Goal: Task Accomplishment & Management: Use online tool/utility

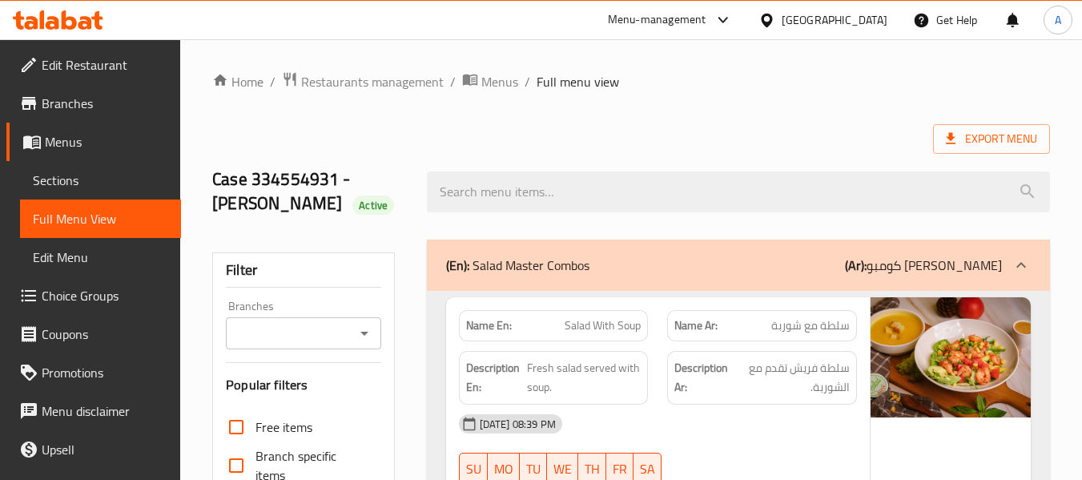
click at [78, 21] on icon at bounding box center [58, 19] width 90 height 19
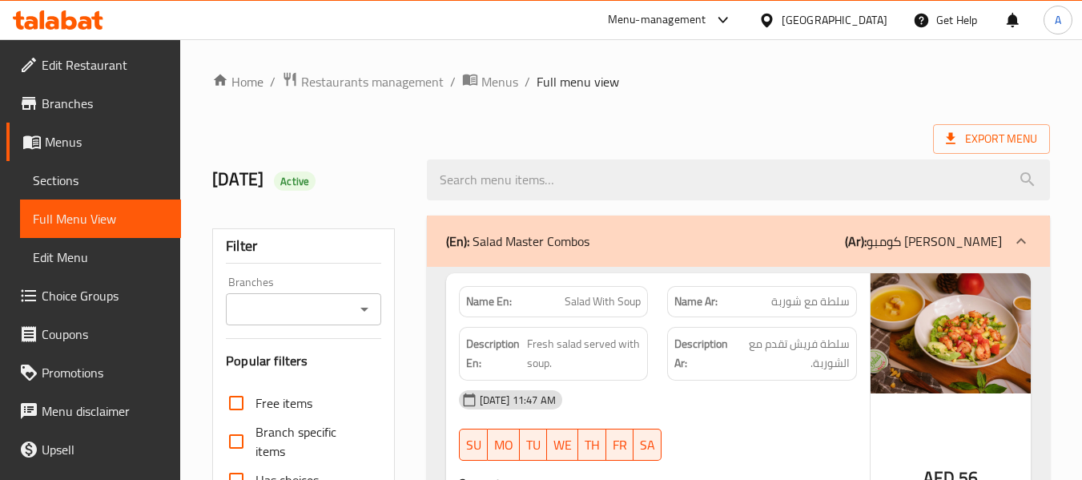
click at [81, 18] on icon at bounding box center [85, 23] width 14 height 14
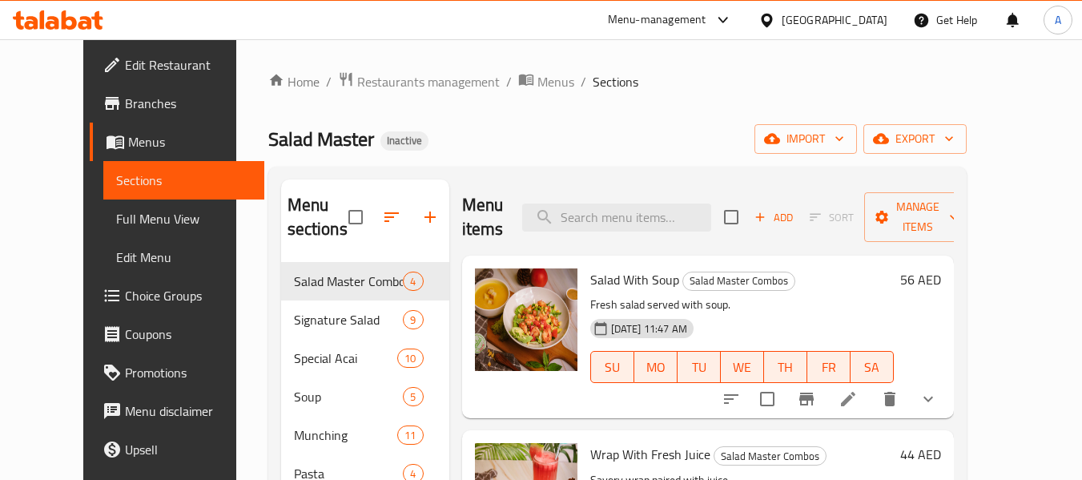
scroll to position [80, 0]
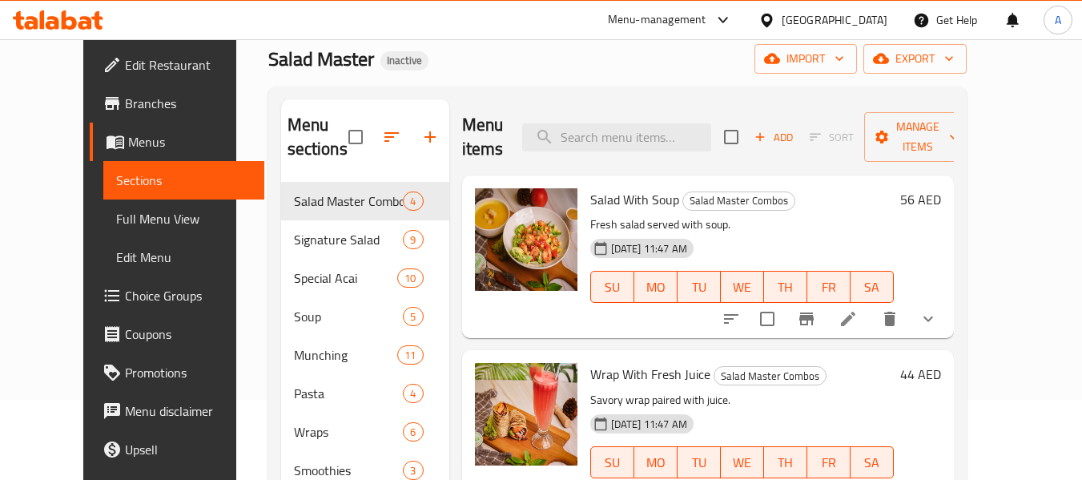
click at [70, 24] on icon at bounding box center [58, 19] width 90 height 19
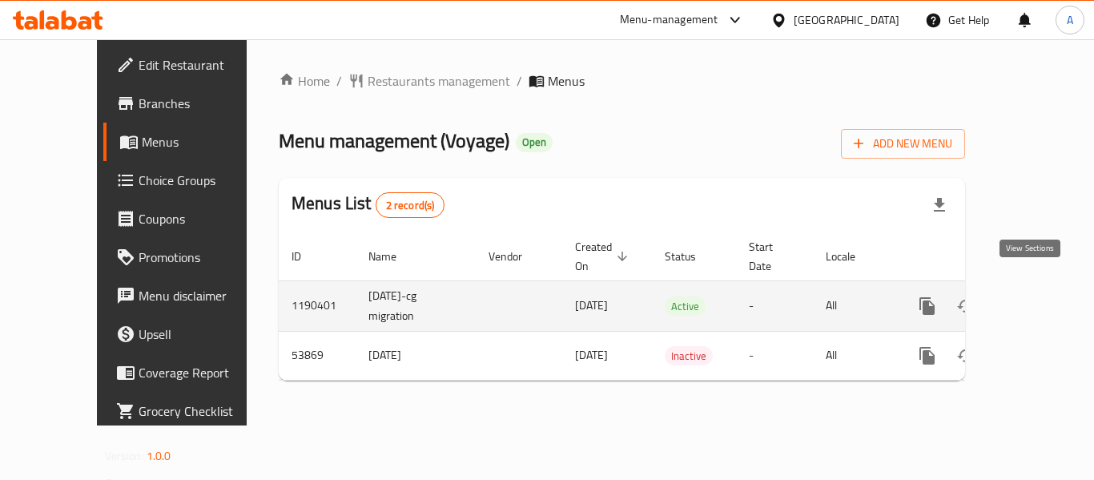
click at [1033, 296] on icon "enhanced table" at bounding box center [1042, 305] width 19 height 19
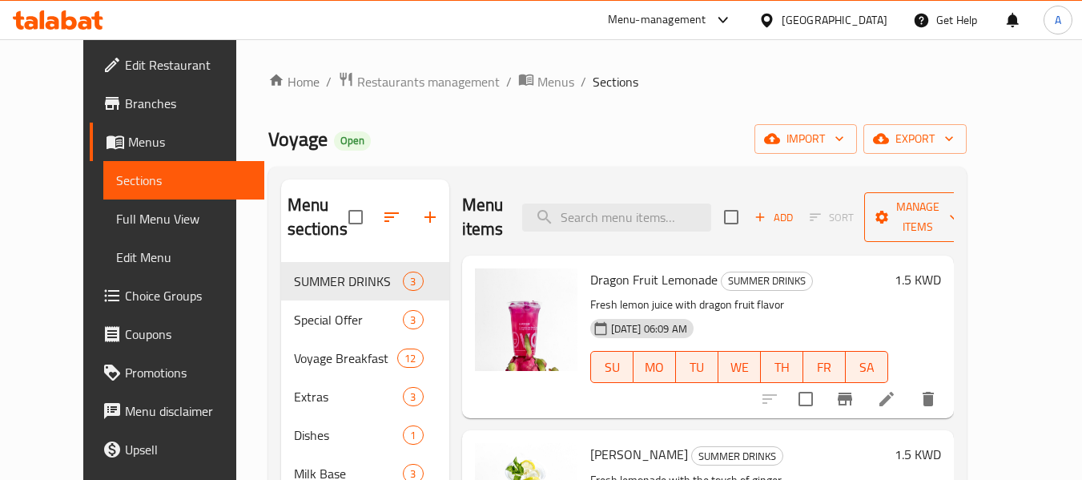
click at [959, 201] on span "Manage items" at bounding box center [918, 217] width 82 height 40
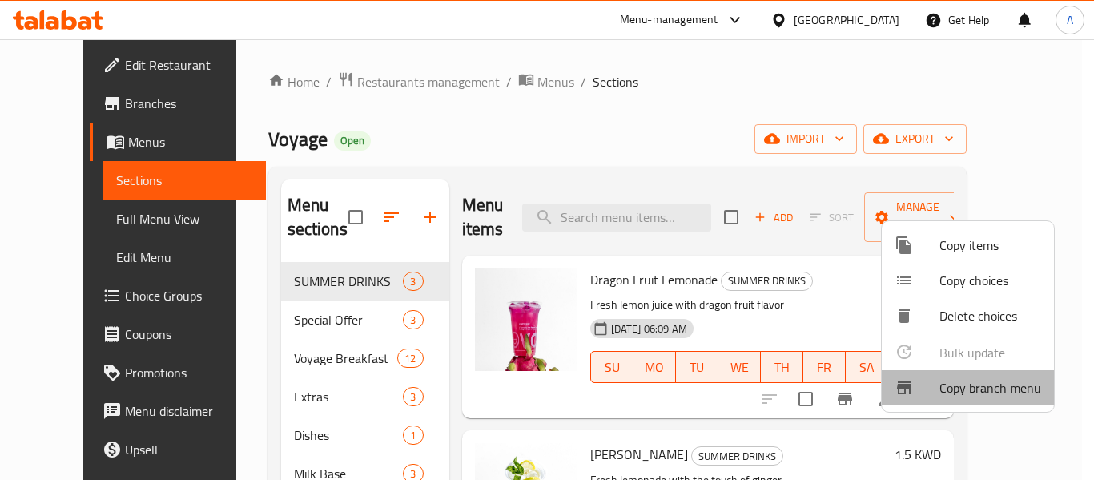
click at [984, 394] on span "Copy branch menu" at bounding box center [990, 387] width 102 height 19
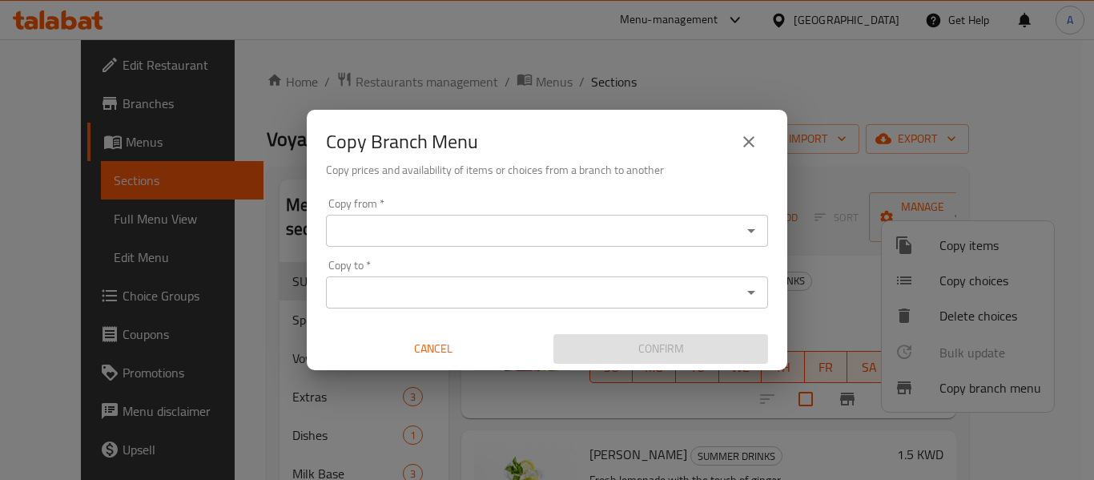
click at [753, 239] on button "Open" at bounding box center [751, 230] width 22 height 22
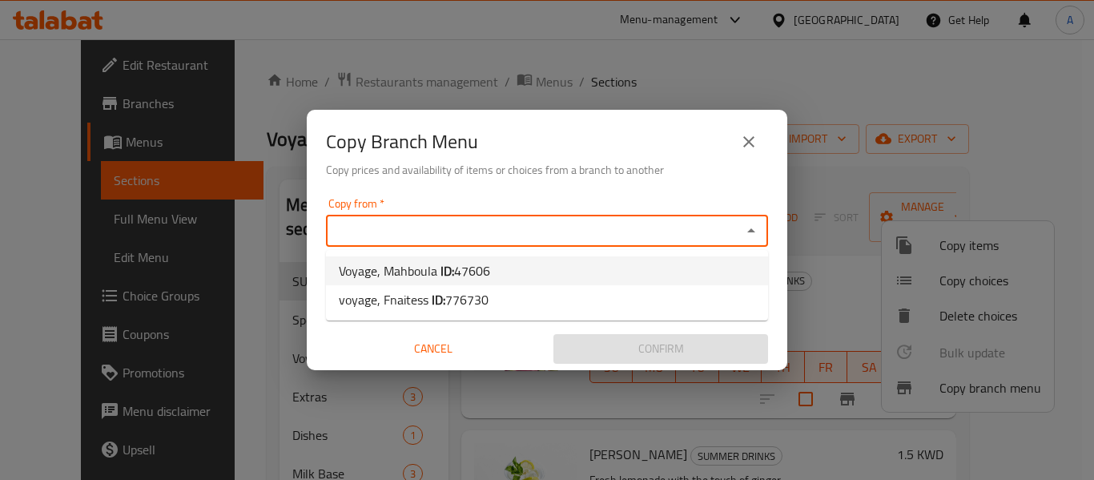
click at [597, 270] on li "Voyage, Mahboula ID: 47606" at bounding box center [547, 270] width 442 height 29
type input "Voyage, Mahboula"
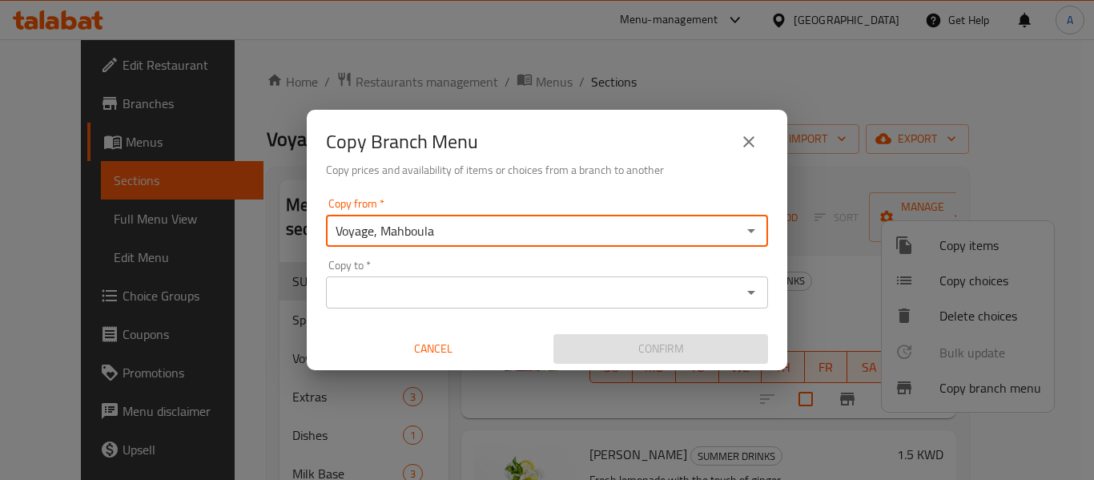
click at [753, 292] on icon "Open" at bounding box center [751, 293] width 8 height 4
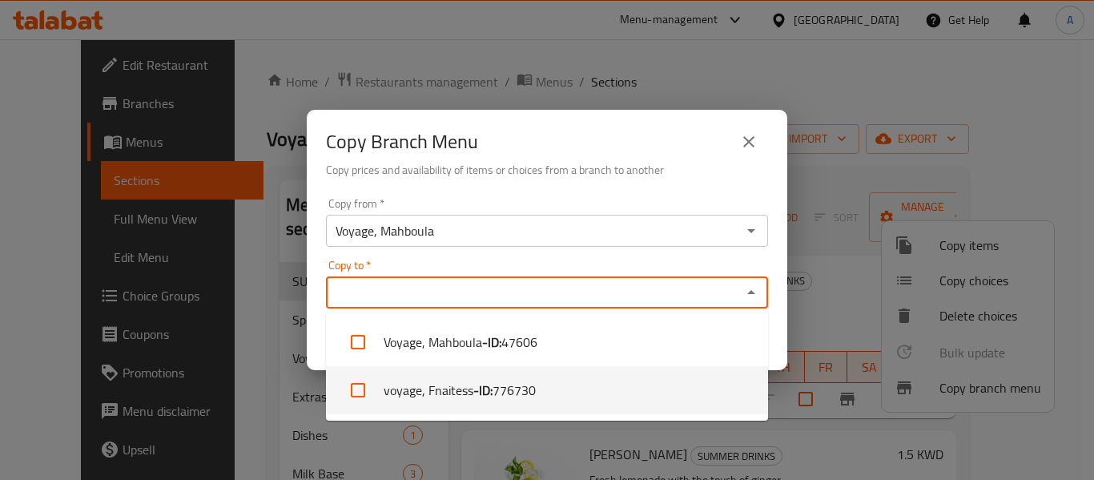
click at [591, 392] on li "voyage, Fnaitess - ID: 776730" at bounding box center [547, 390] width 442 height 48
checkbox input "true"
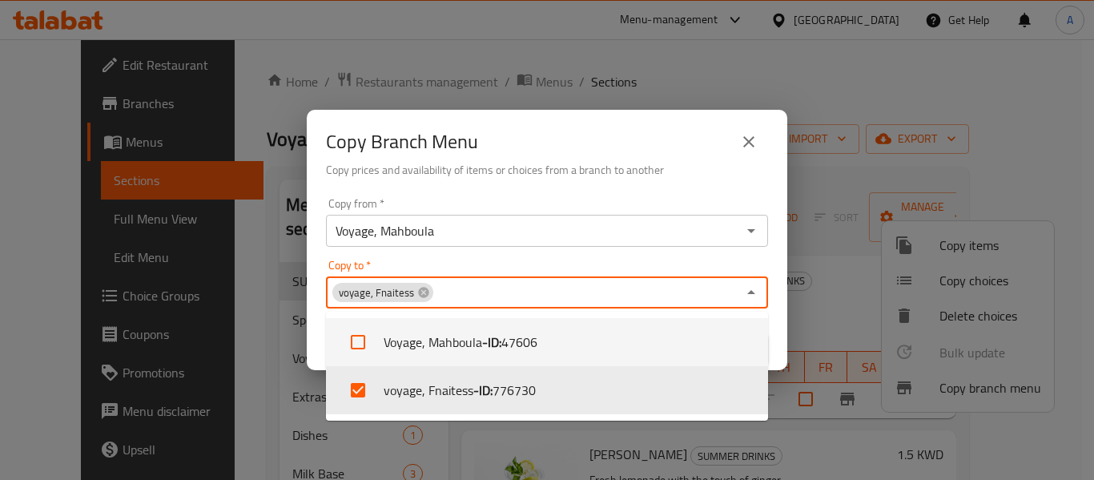
click at [777, 330] on div "Copy from   * Voyage, Mahboula Copy from * Copy to   * voyage, Fnaitess Copy to…" at bounding box center [547, 280] width 481 height 179
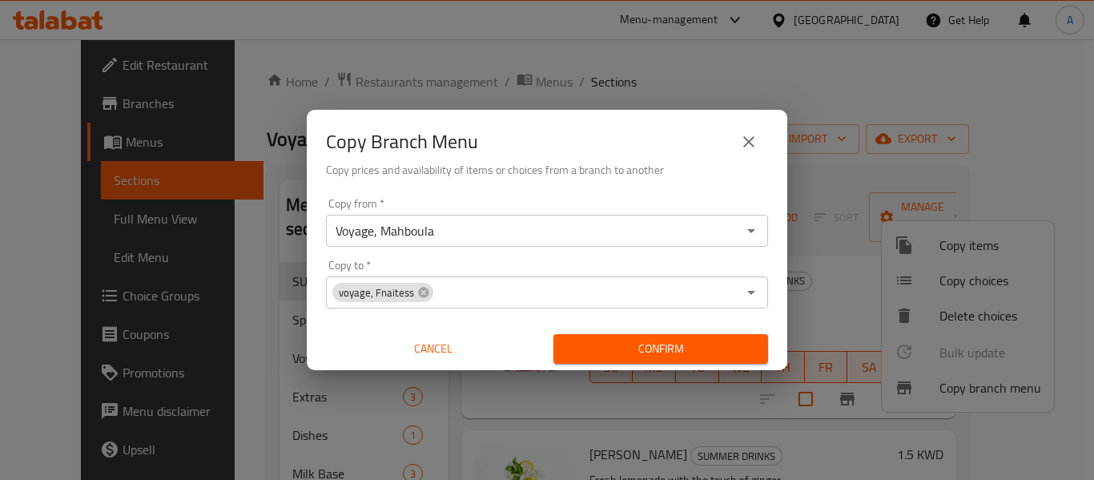
click at [716, 347] on span "Confirm" at bounding box center [660, 349] width 189 height 20
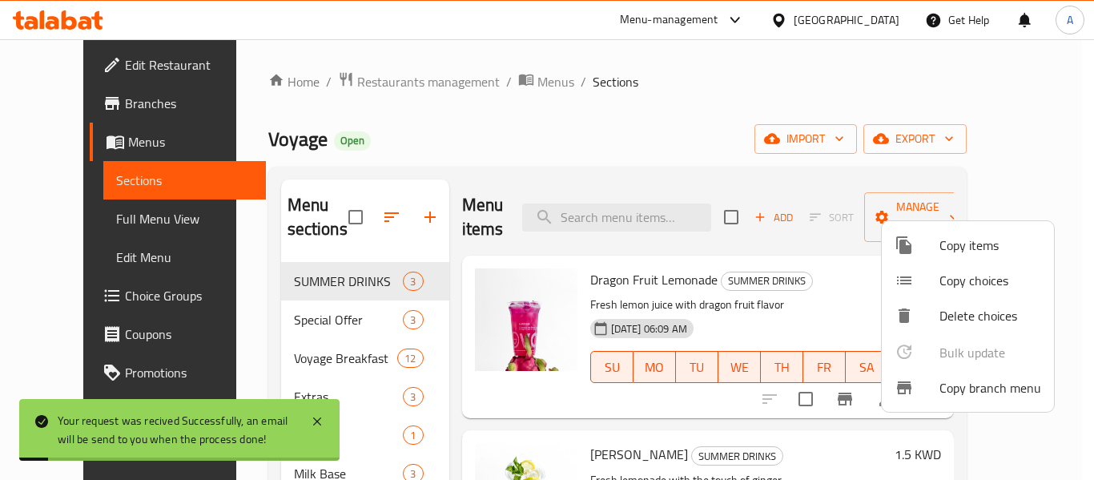
click at [602, 131] on div at bounding box center [547, 240] width 1094 height 480
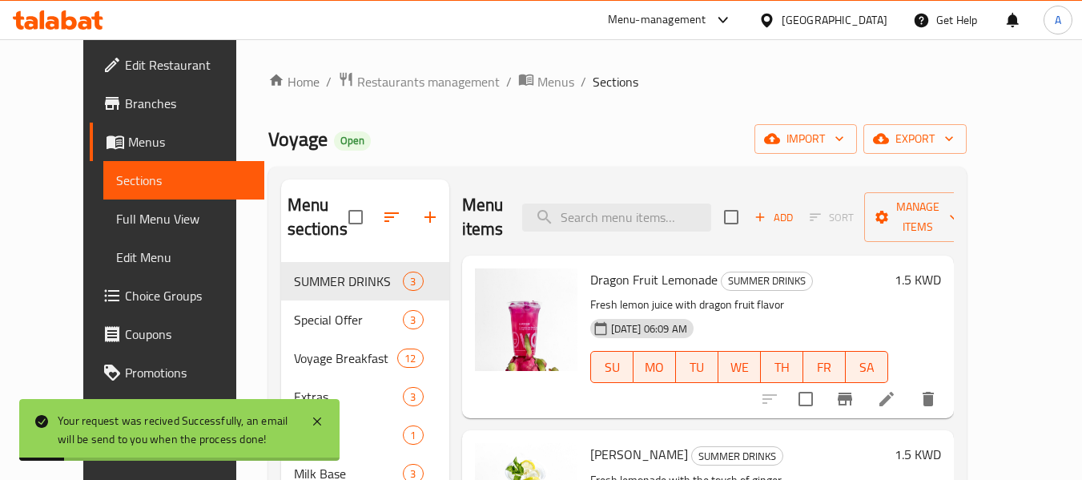
click at [116, 223] on span "Full Menu View" at bounding box center [183, 218] width 135 height 19
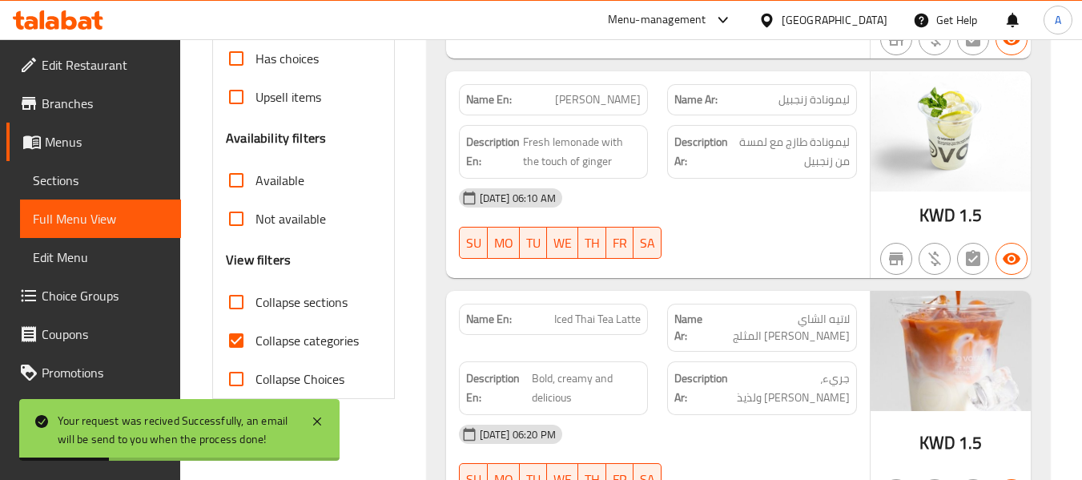
scroll to position [561, 0]
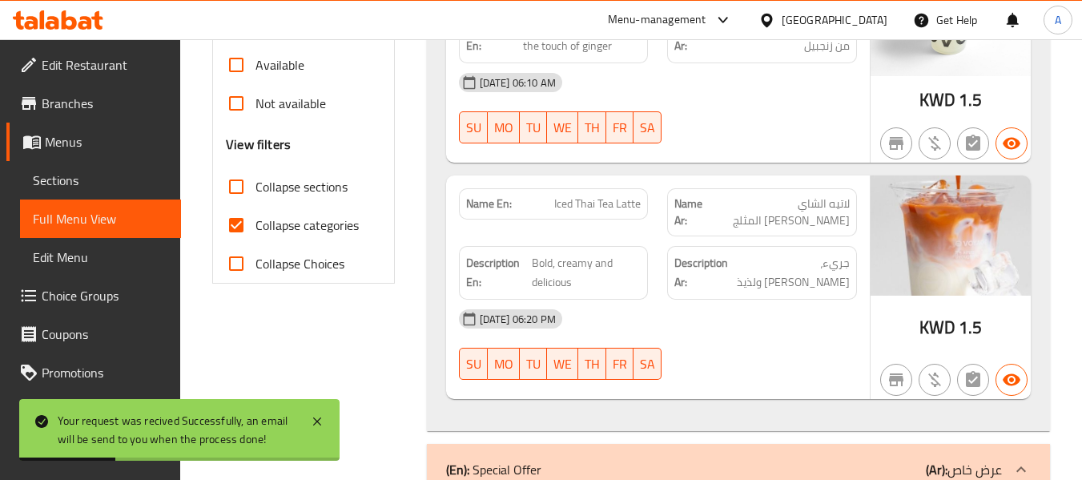
click at [312, 212] on label "Collapse categories" at bounding box center [288, 225] width 142 height 38
click at [255, 212] on input "Collapse categories" at bounding box center [236, 225] width 38 height 38
checkbox input "false"
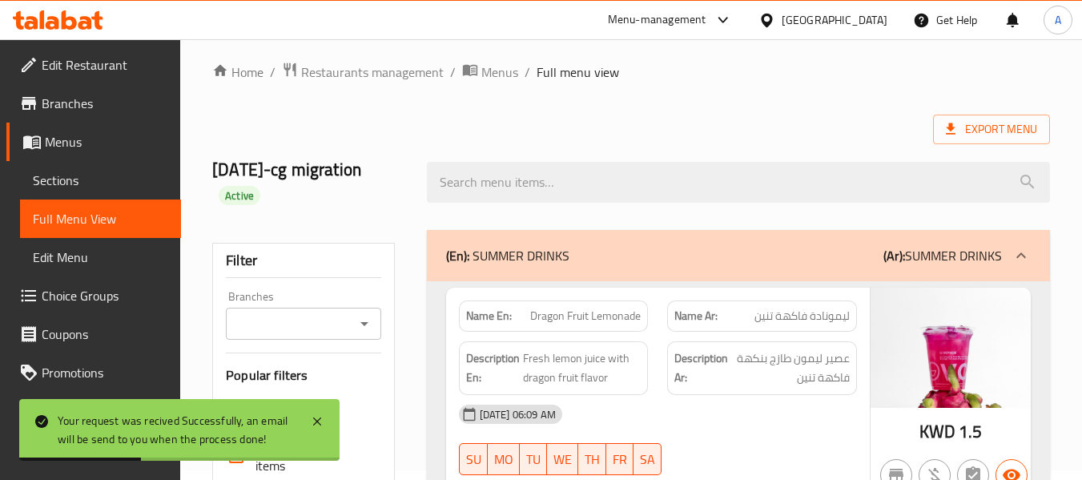
scroll to position [0, 0]
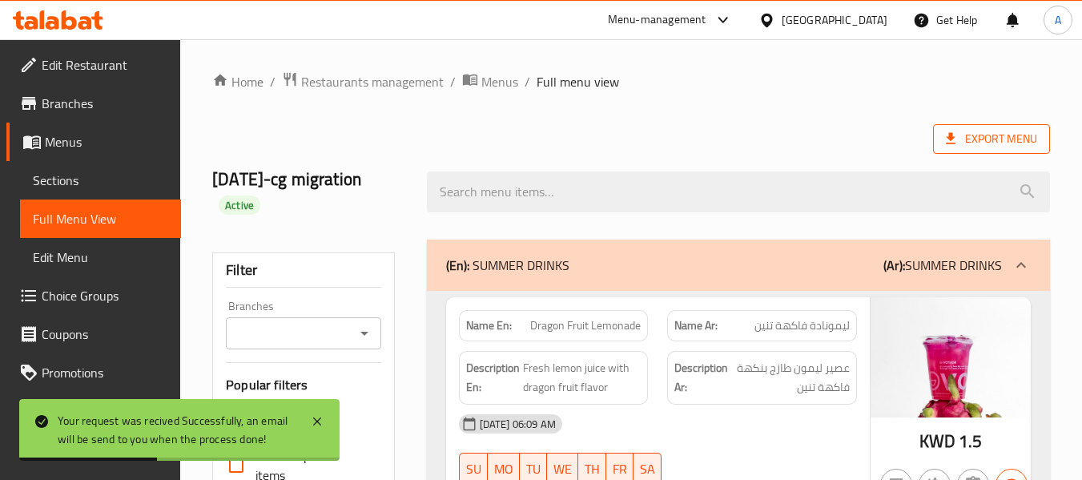
click at [979, 132] on span "Export Menu" at bounding box center [991, 139] width 91 height 20
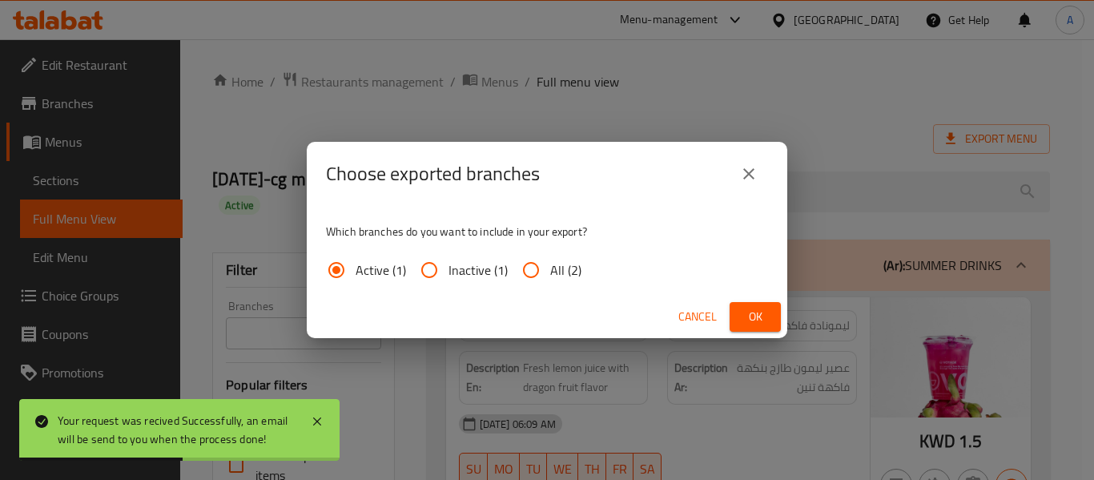
click at [561, 274] on span "All (2)" at bounding box center [565, 269] width 31 height 19
click at [550, 274] on input "All (2)" at bounding box center [531, 270] width 38 height 38
radio input "true"
click at [767, 317] on span "Ok" at bounding box center [755, 317] width 26 height 20
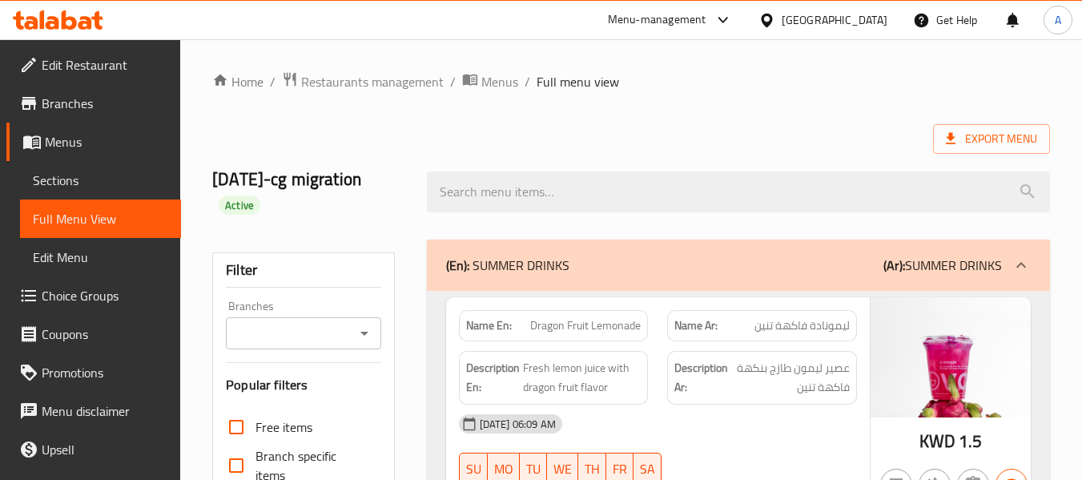
click at [103, 91] on link "Branches" at bounding box center [93, 103] width 175 height 38
